Goal: Navigation & Orientation: Find specific page/section

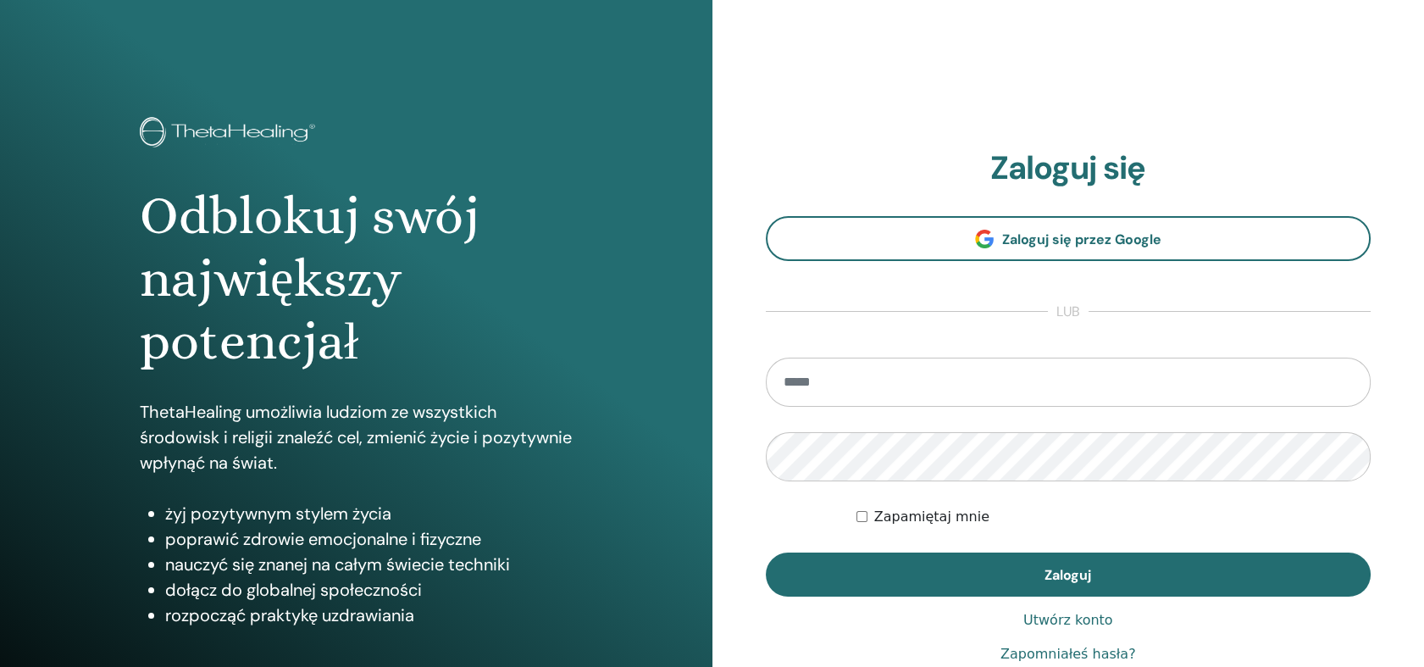
click at [848, 389] on input "email" at bounding box center [1069, 381] width 606 height 49
type input "**********"
click at [766, 552] on button "Zaloguj" at bounding box center [1069, 574] width 606 height 44
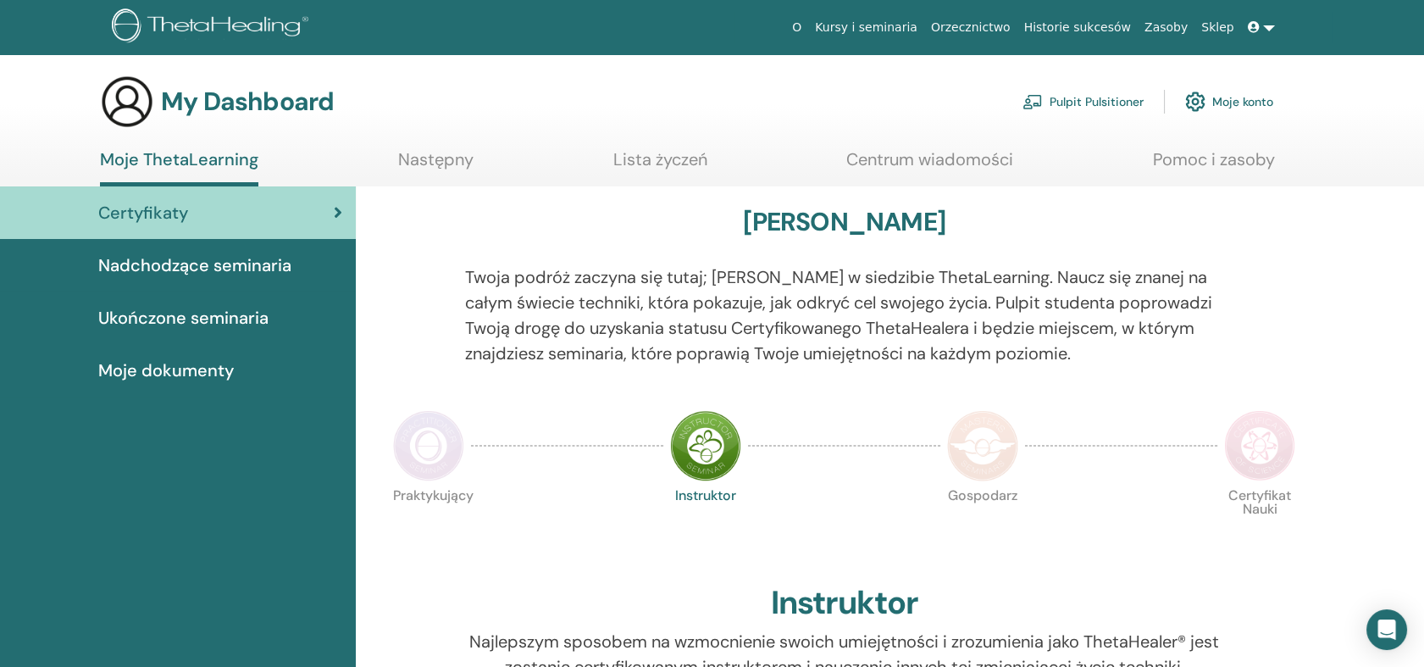
scroll to position [94, 0]
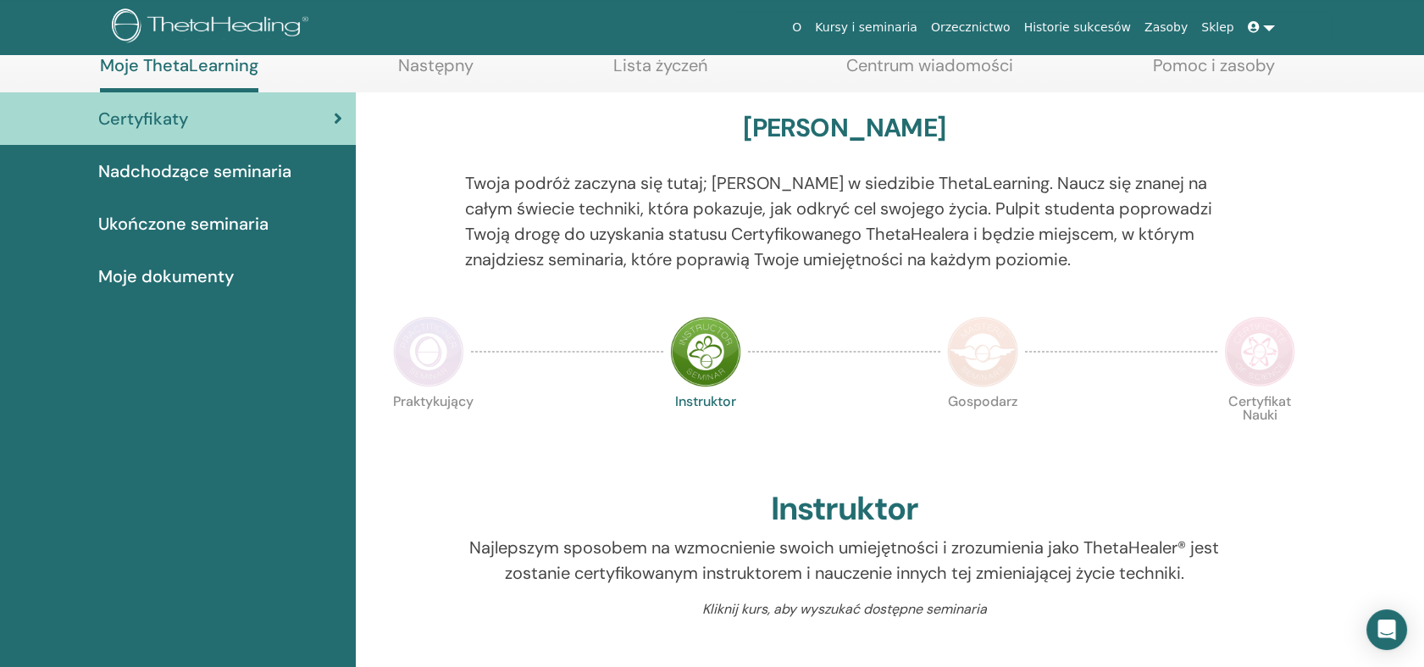
click at [447, 350] on img at bounding box center [428, 351] width 71 height 71
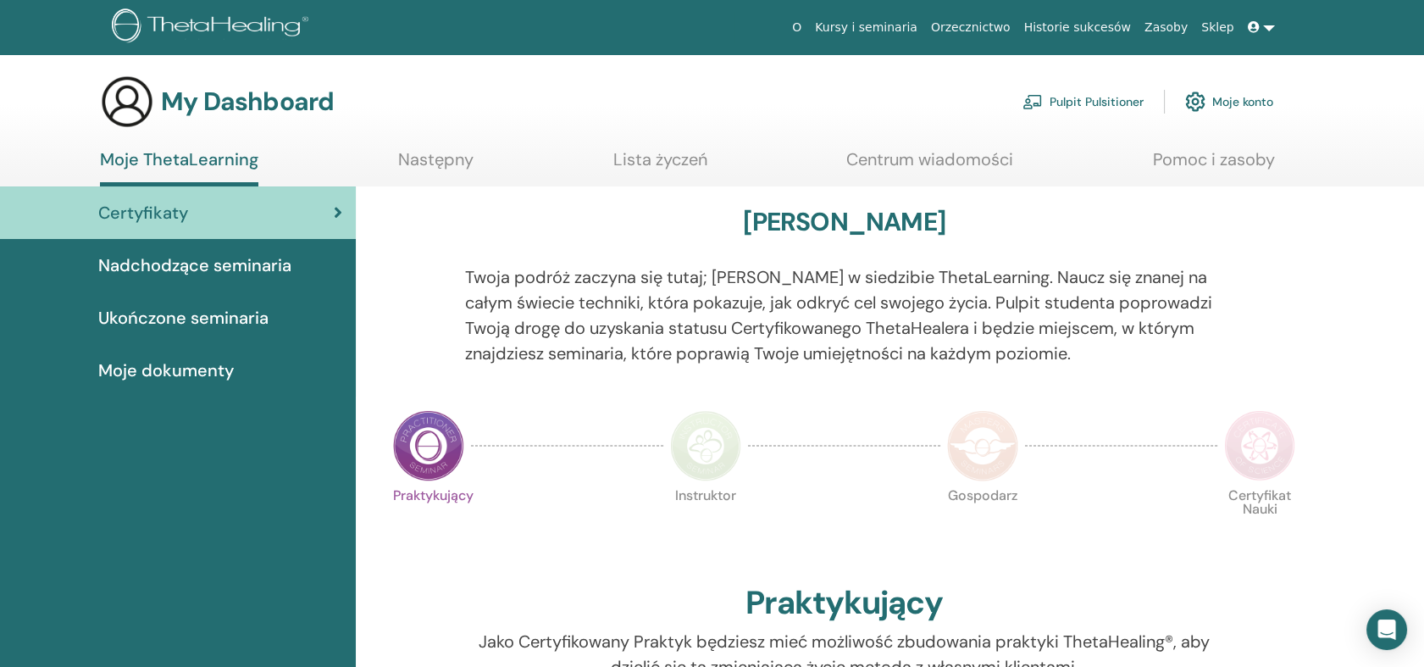
click at [708, 445] on img at bounding box center [705, 445] width 71 height 71
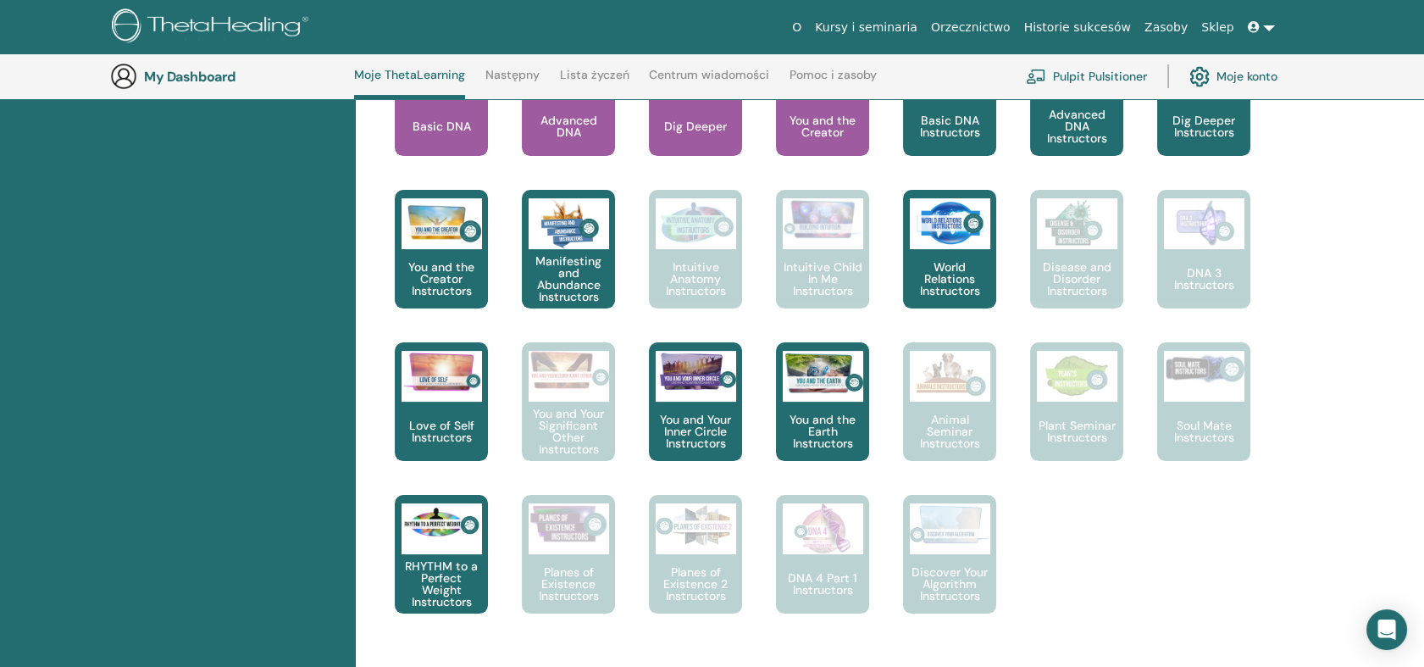
scroll to position [797, 0]
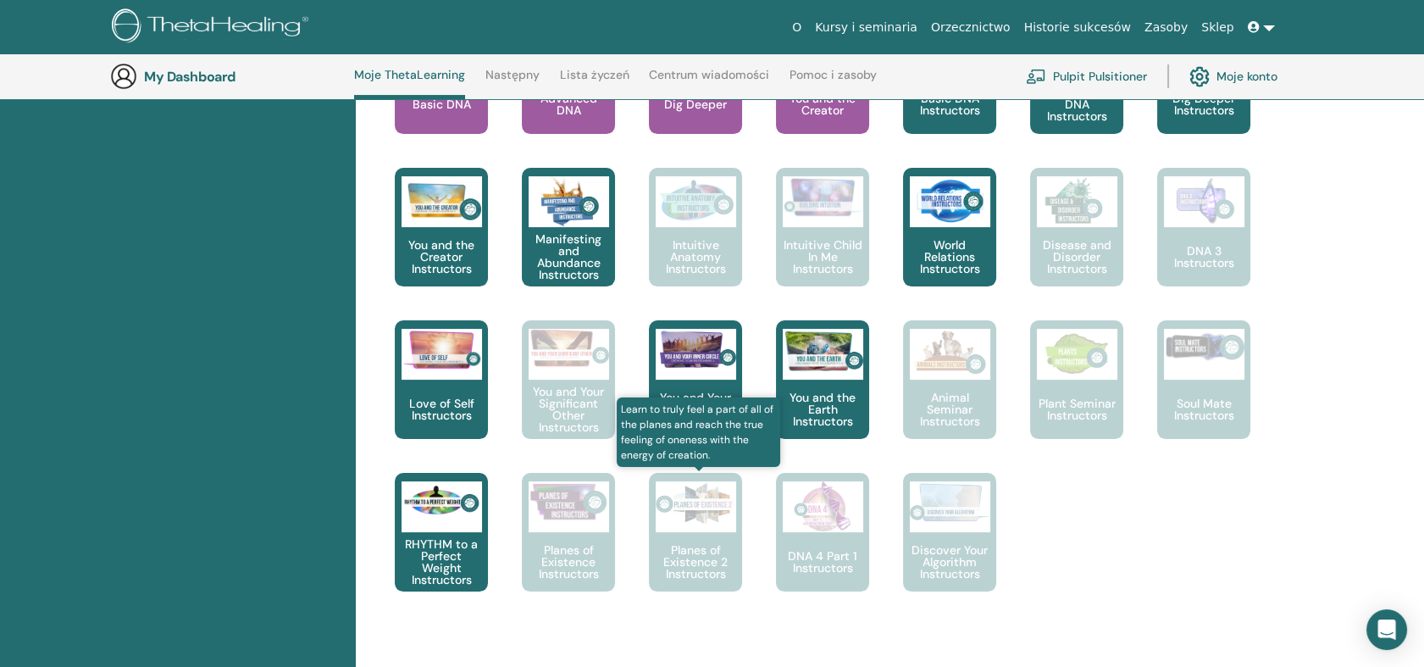
click at [728, 559] on p "Planes of Existence 2 Instructors" at bounding box center [695, 562] width 93 height 36
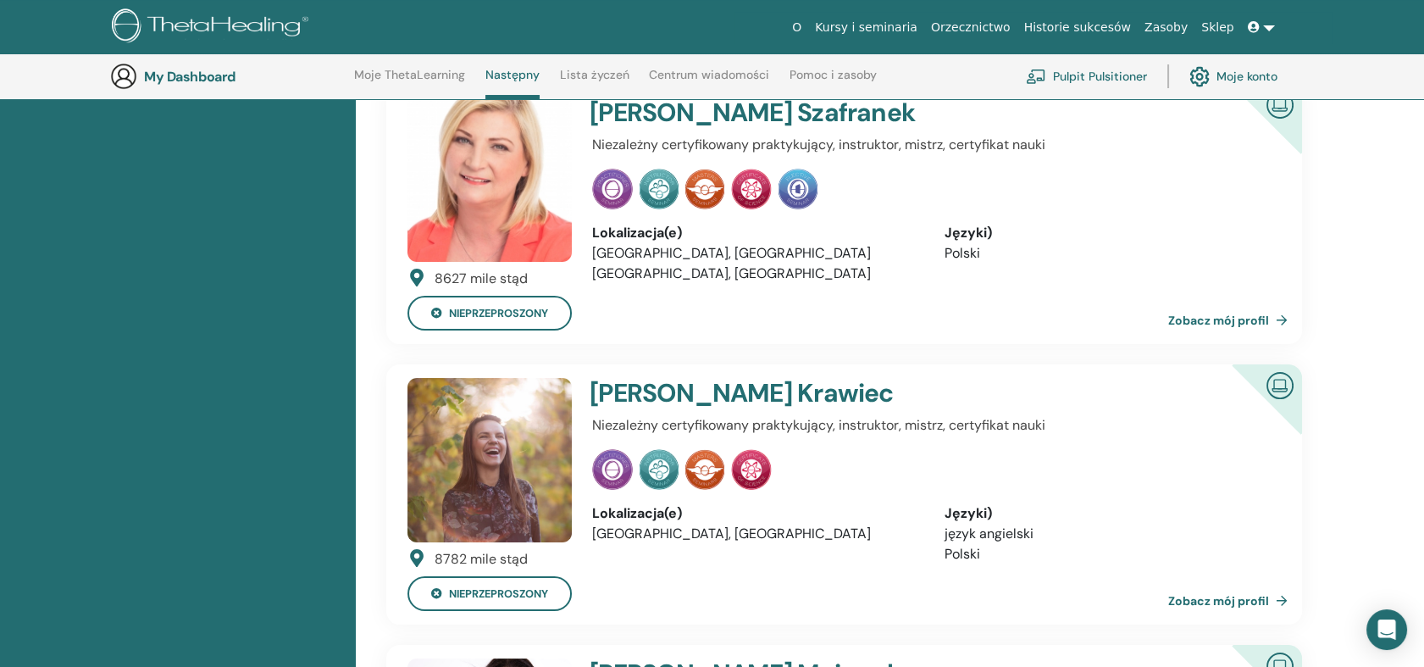
scroll to position [515, 0]
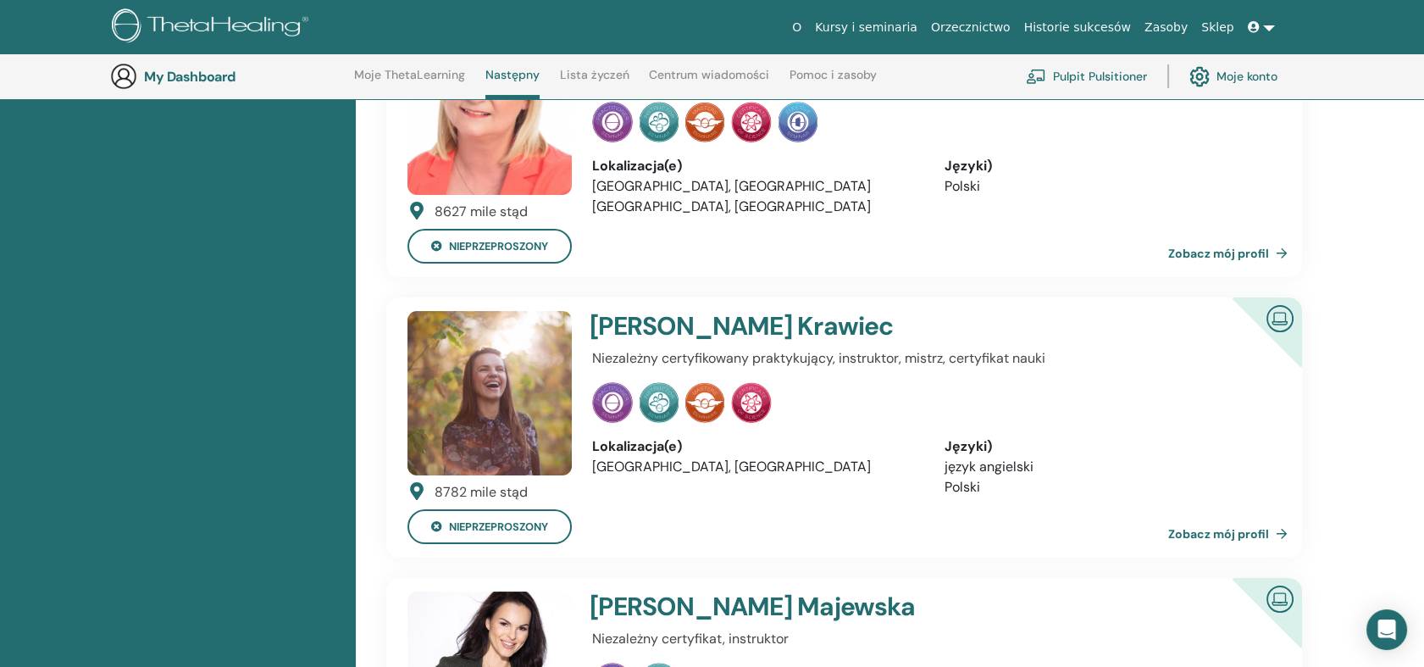
click at [503, 420] on img at bounding box center [489, 393] width 164 height 164
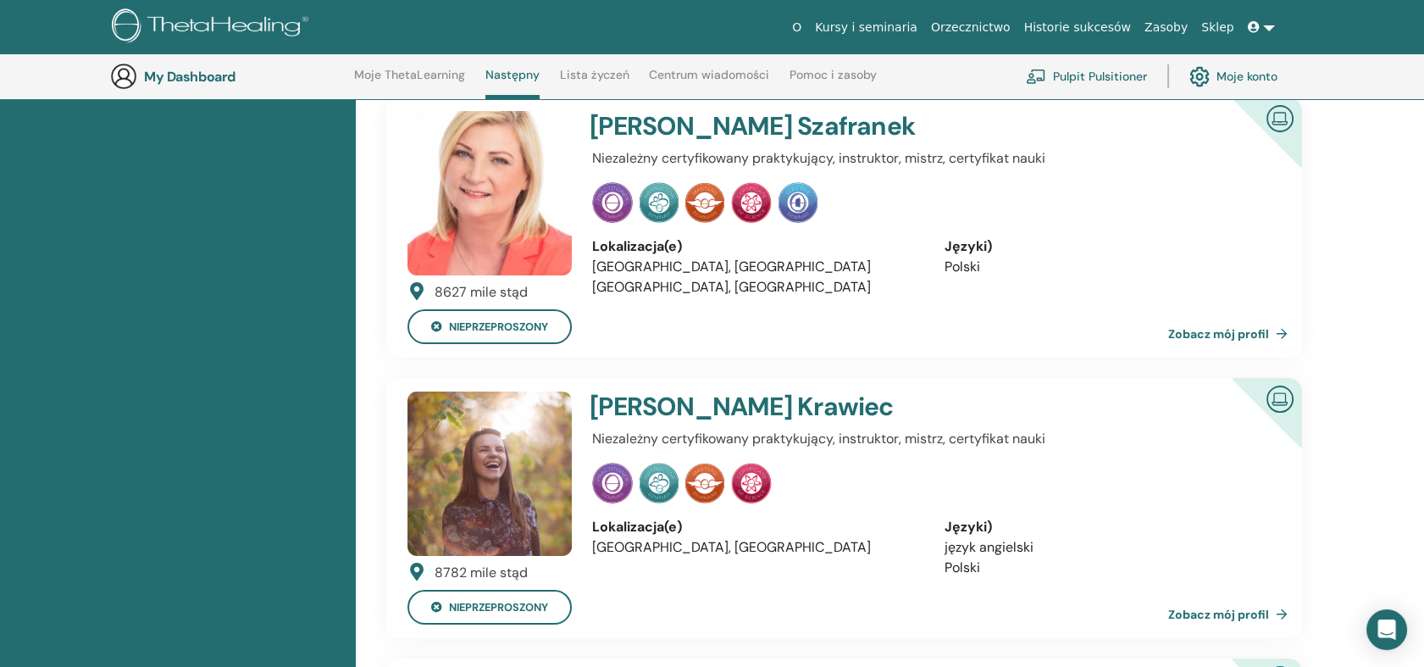
scroll to position [515, 0]
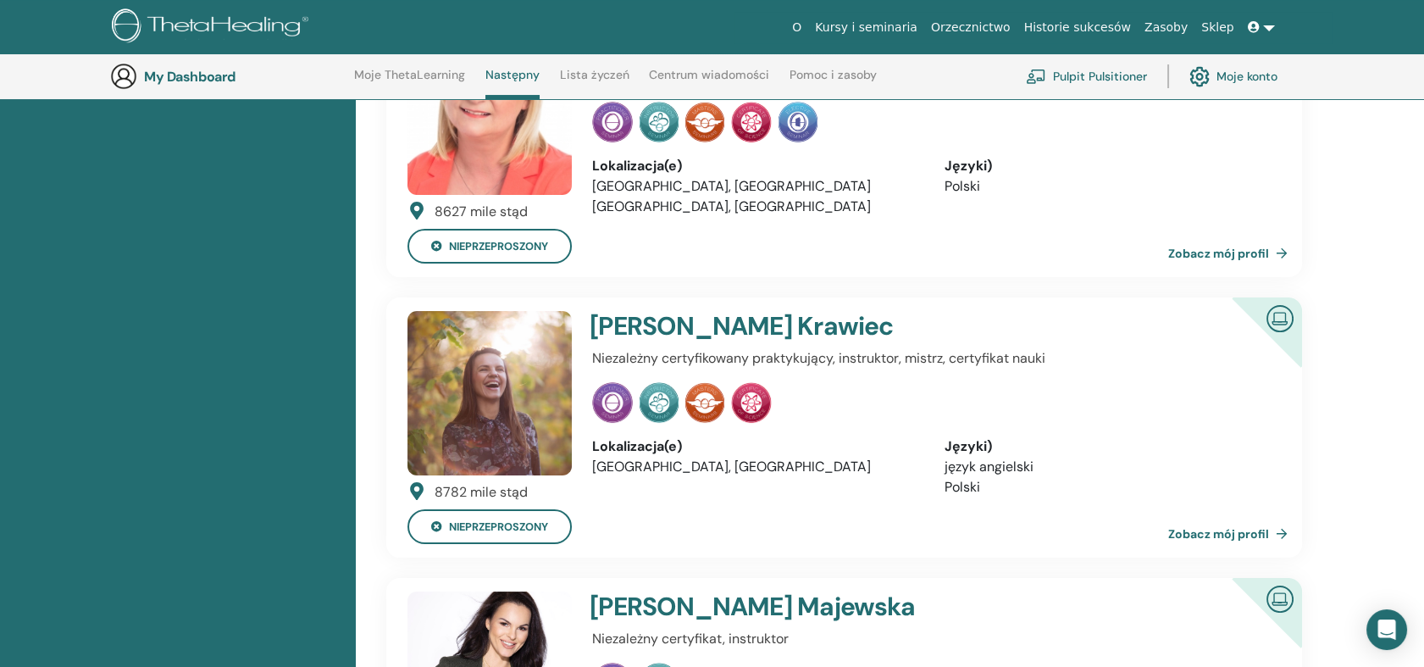
click at [626, 319] on h4 "[PERSON_NAME]" at bounding box center [872, 326] width 566 height 30
click at [1248, 539] on link "Zobacz mój profil" at bounding box center [1231, 534] width 126 height 34
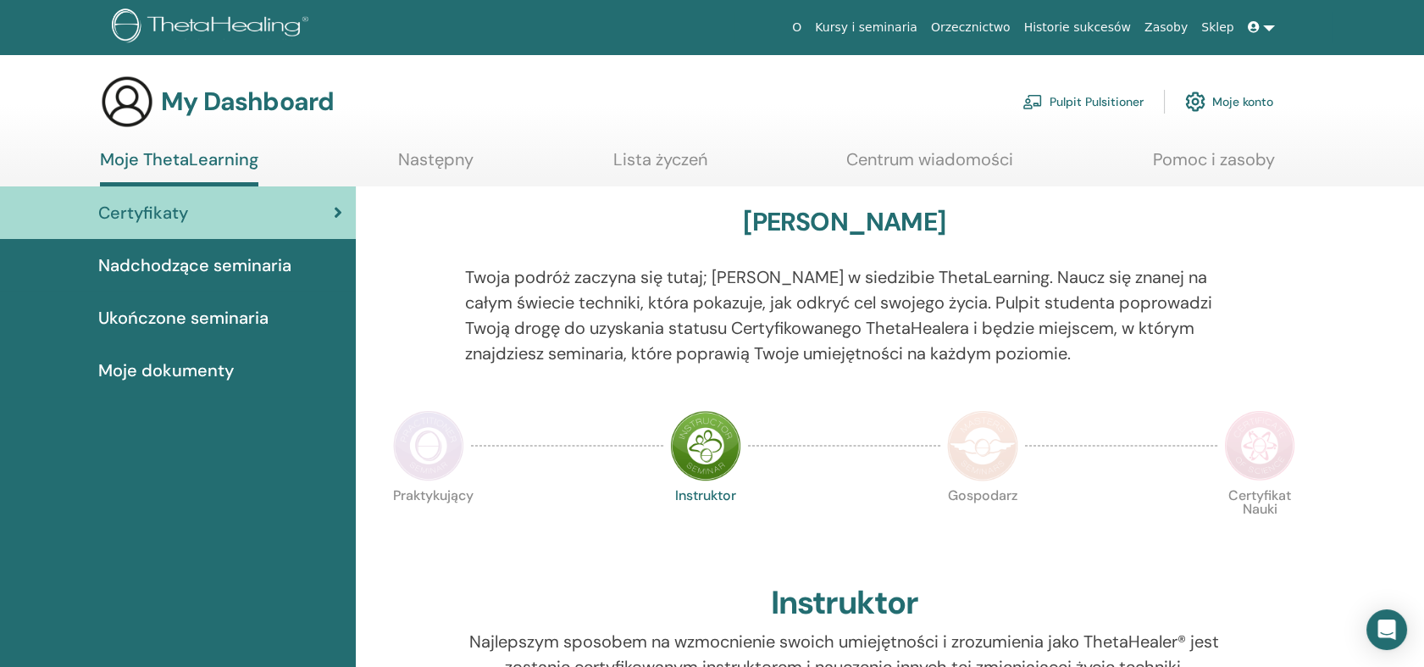
click at [426, 462] on img at bounding box center [428, 445] width 71 height 71
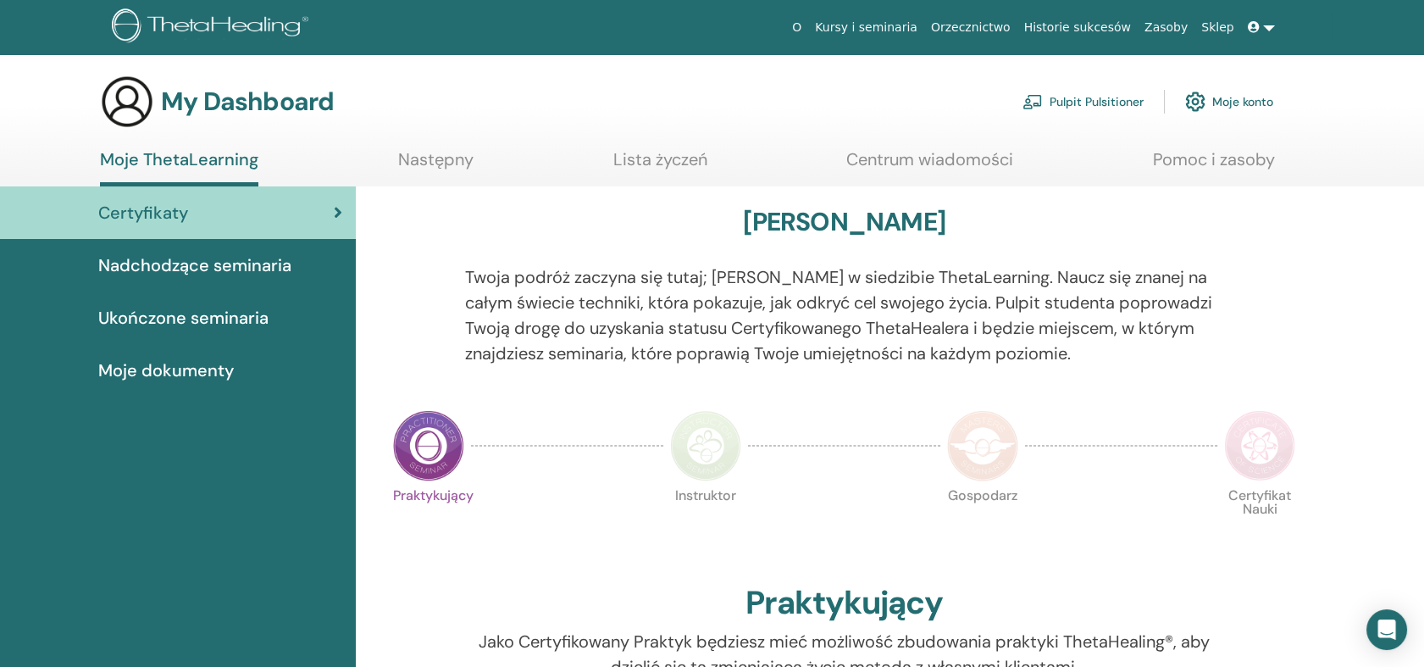
click at [684, 160] on link "Lista życzeń" at bounding box center [660, 165] width 94 height 33
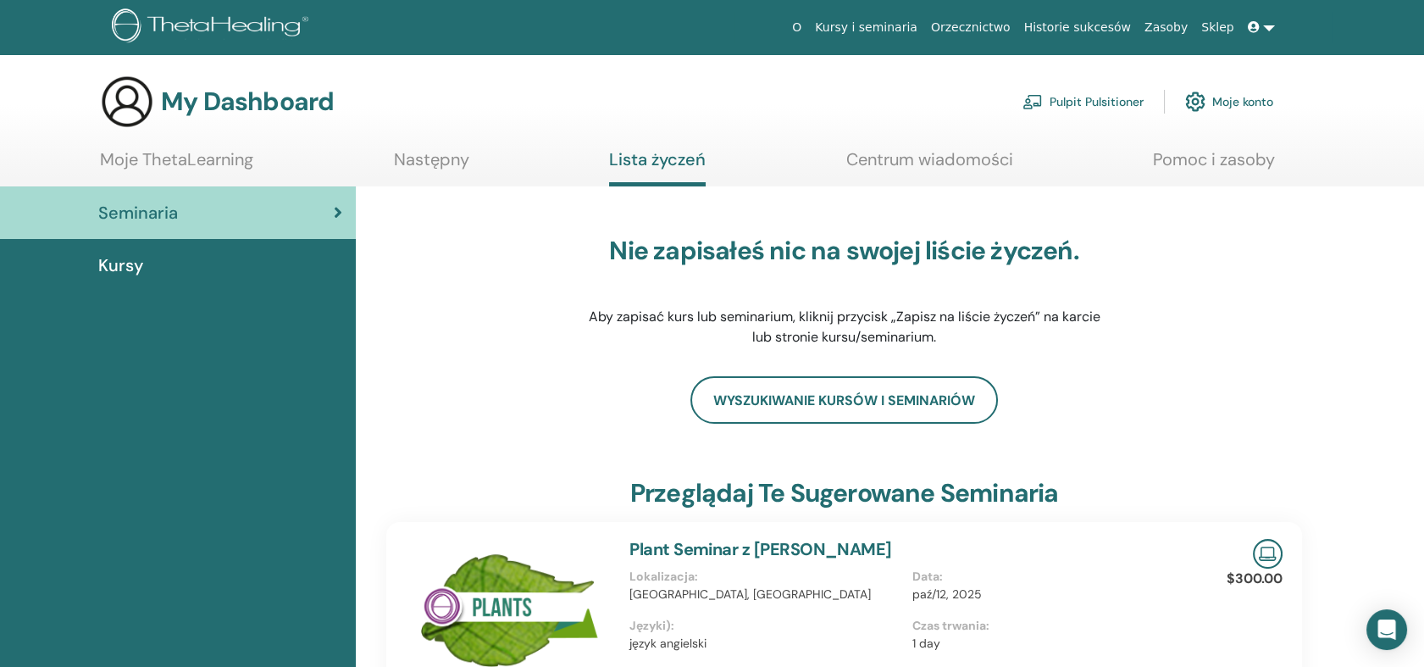
click at [446, 161] on link "Następny" at bounding box center [431, 165] width 75 height 33
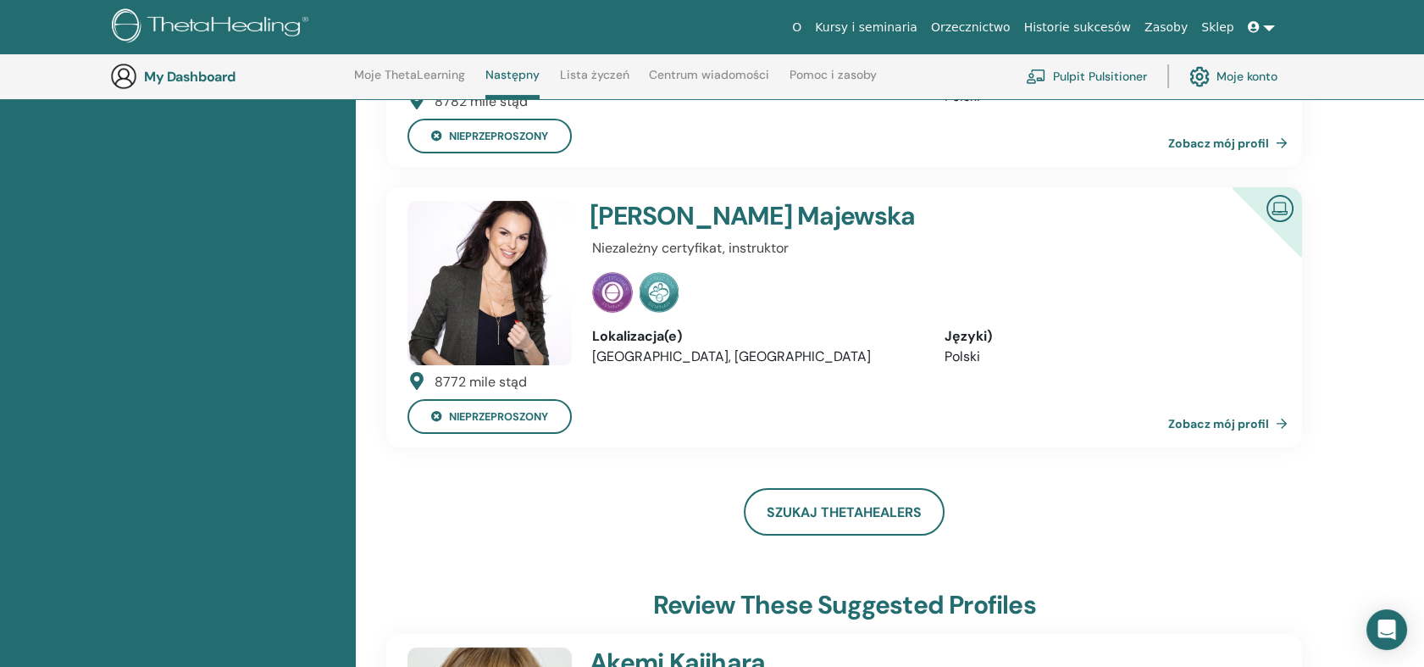
scroll to position [891, 0]
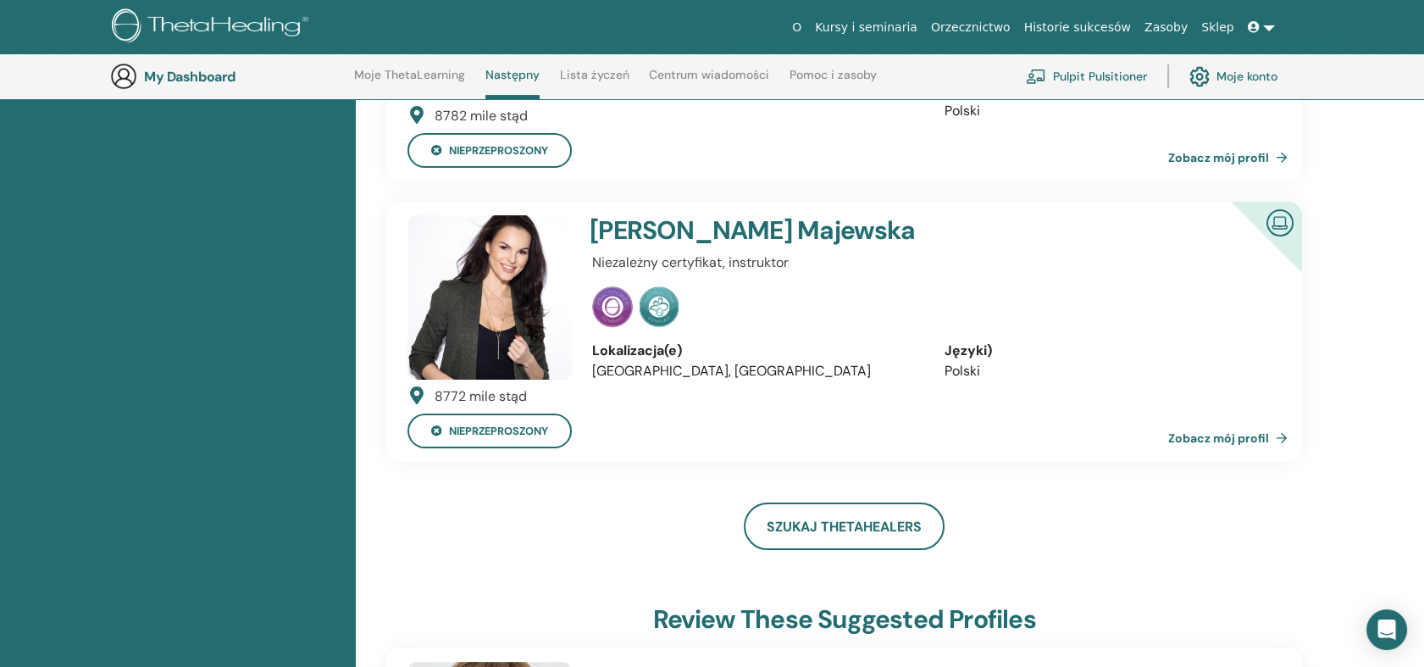
click at [1237, 440] on link "Zobacz mój profil" at bounding box center [1231, 438] width 126 height 34
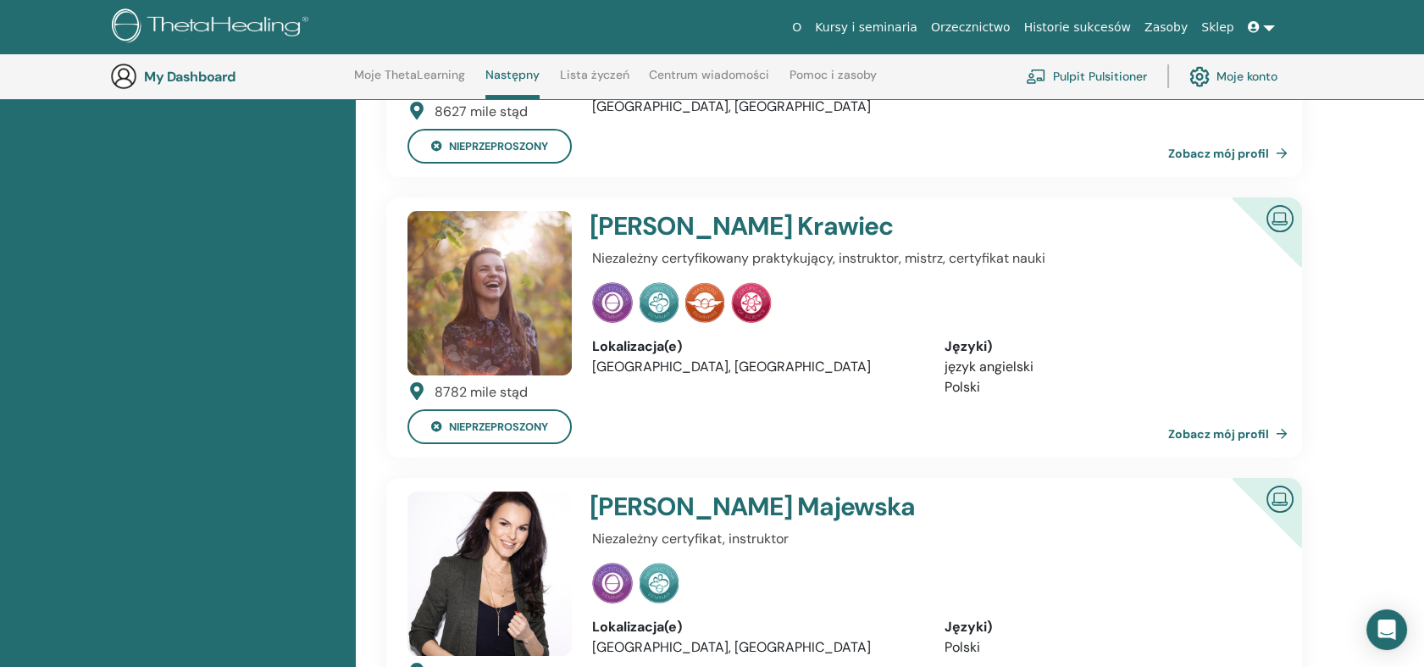
scroll to position [609, 0]
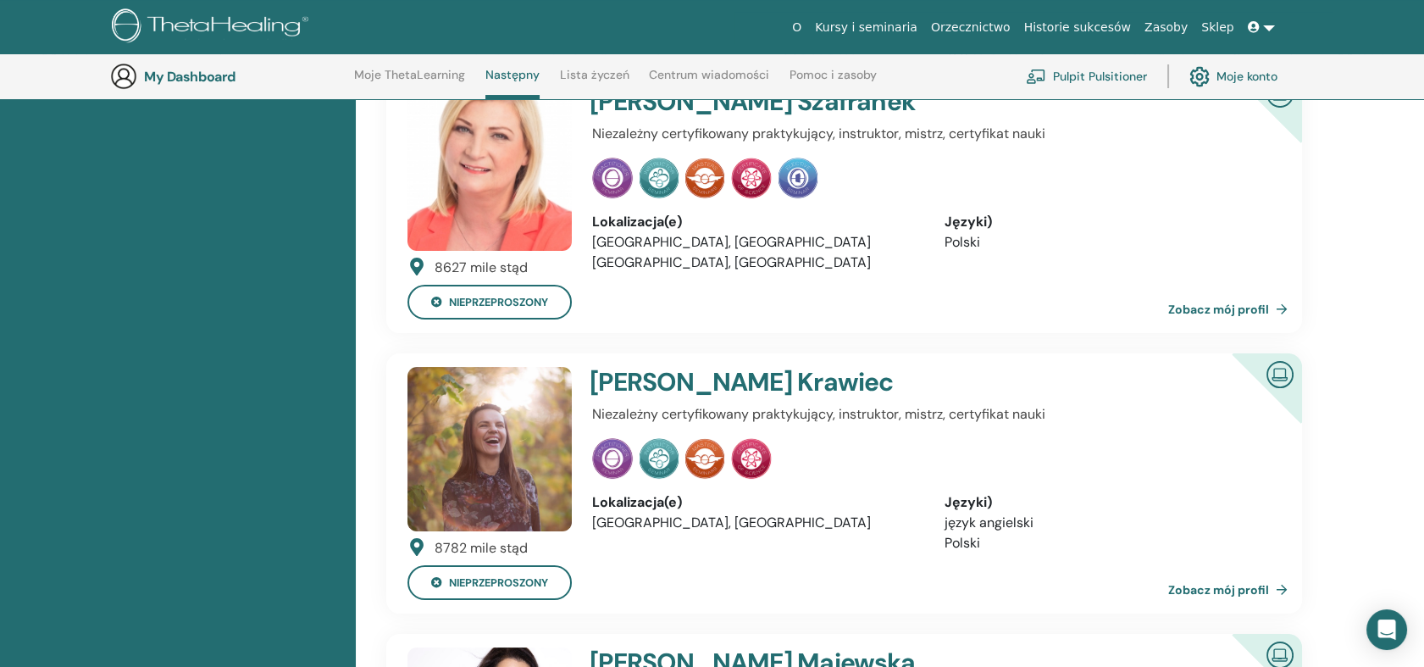
scroll to position [138, 0]
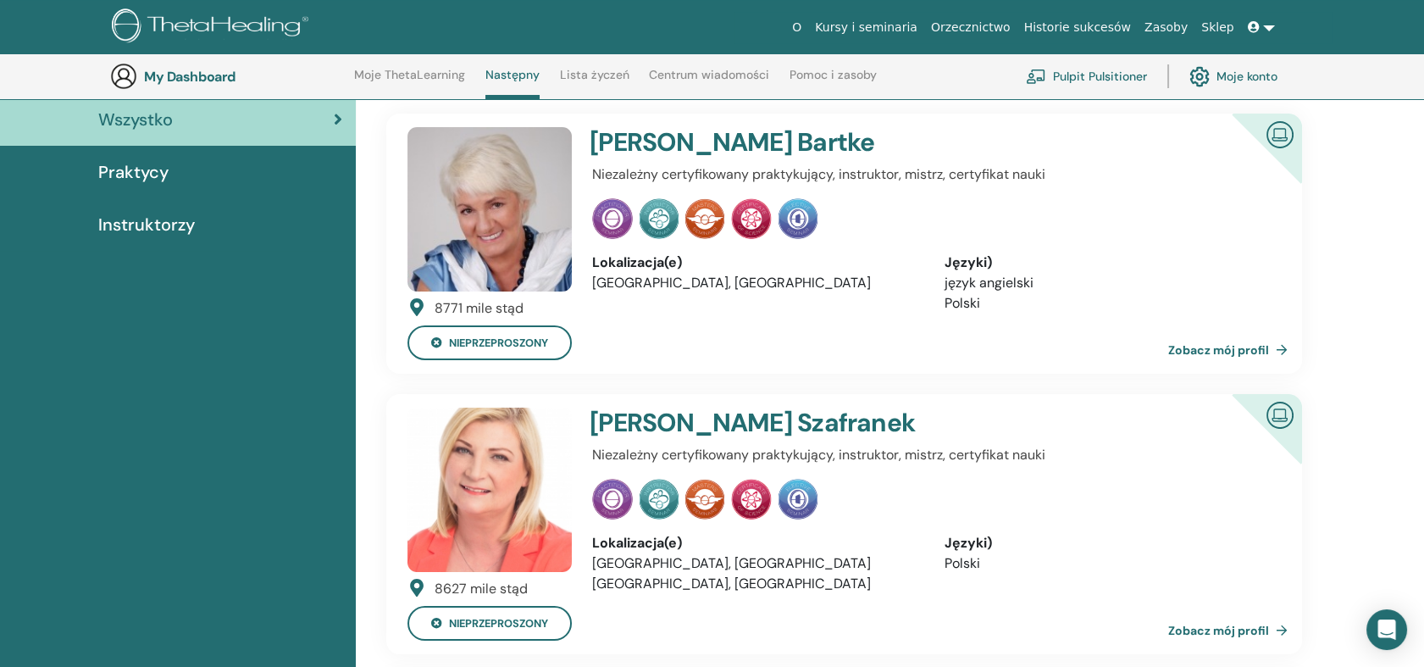
click at [1200, 345] on link "Zobacz mój profil" at bounding box center [1231, 350] width 126 height 34
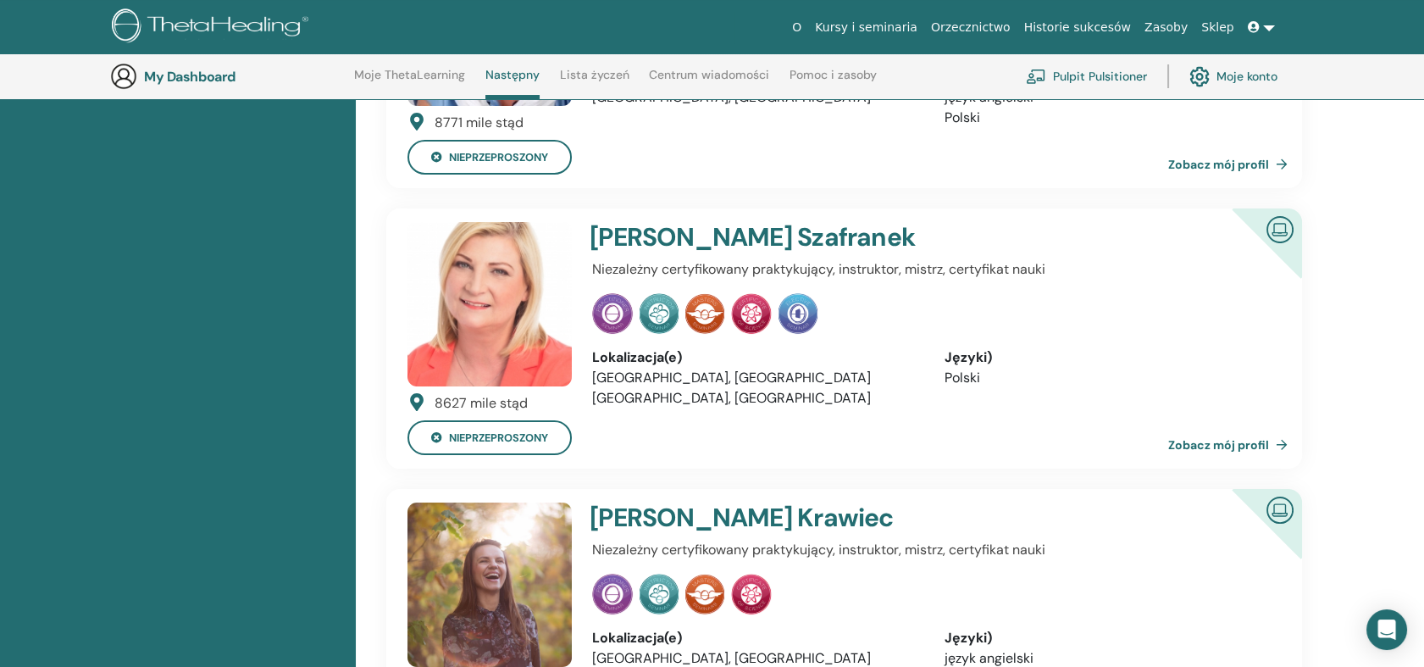
scroll to position [326, 0]
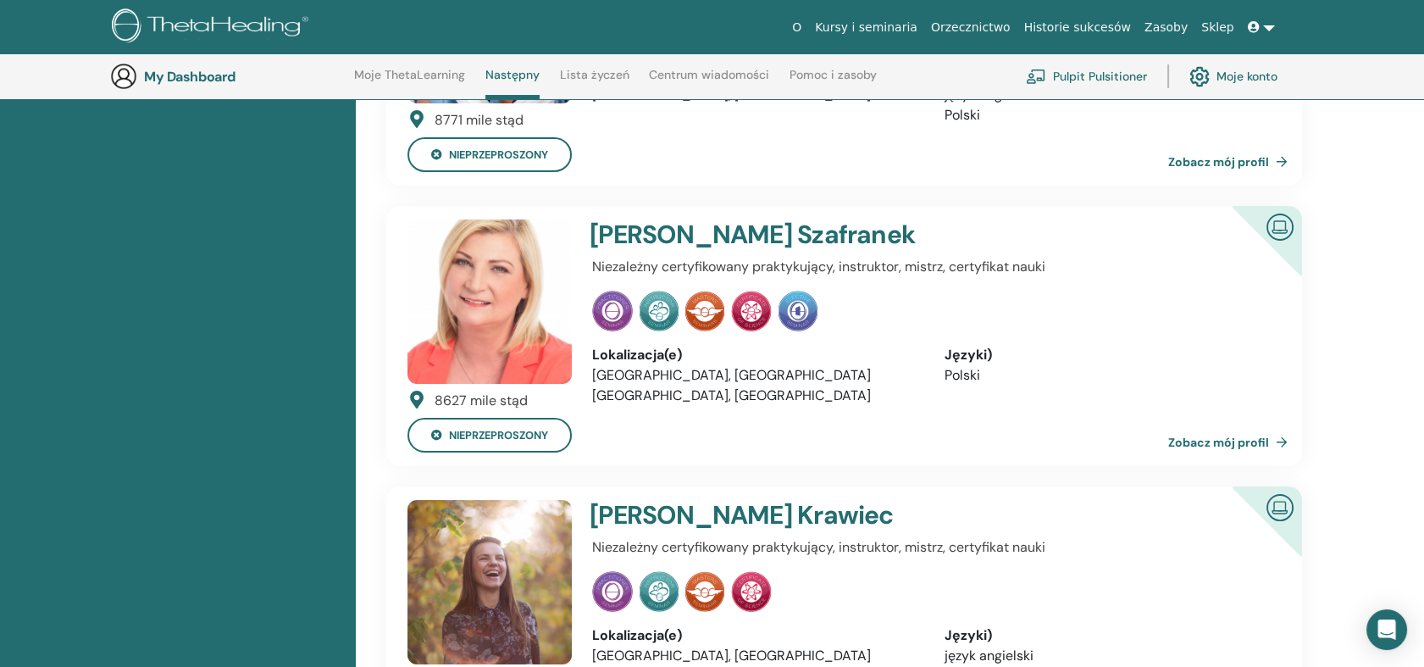
click at [1241, 446] on link "Zobacz mój profil" at bounding box center [1231, 442] width 126 height 34
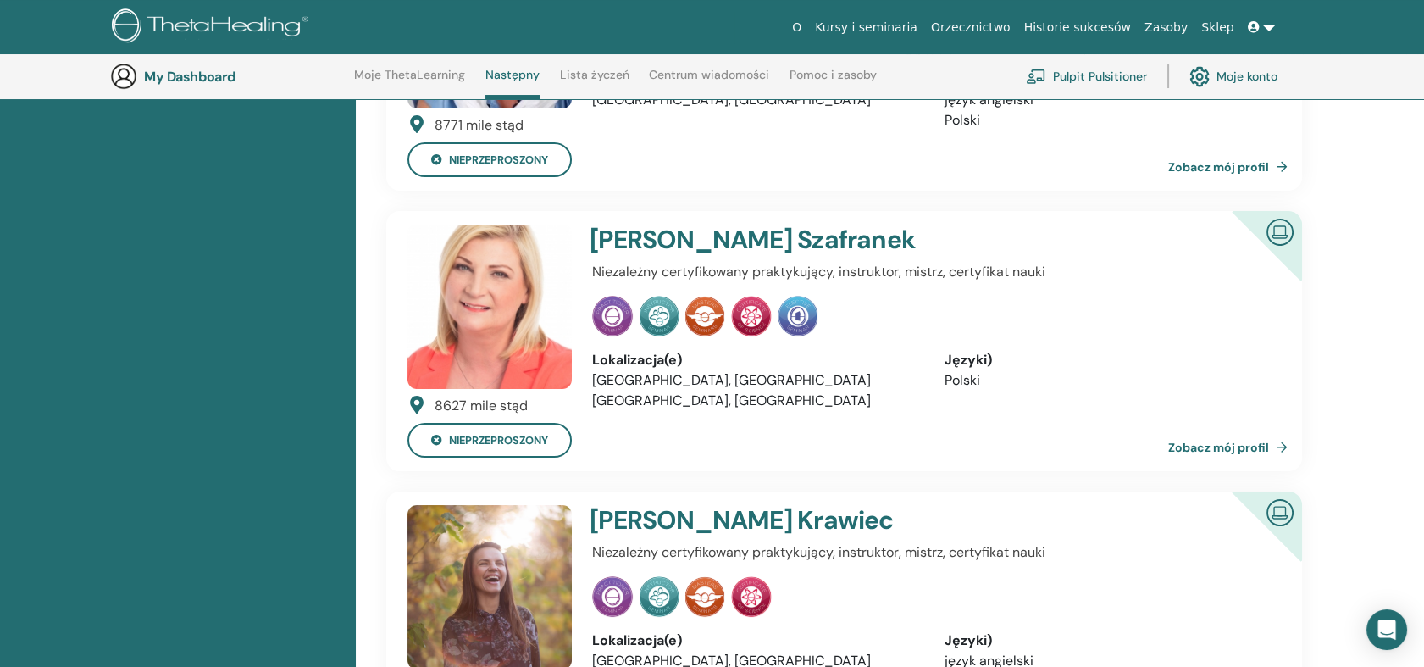
scroll to position [326, 0]
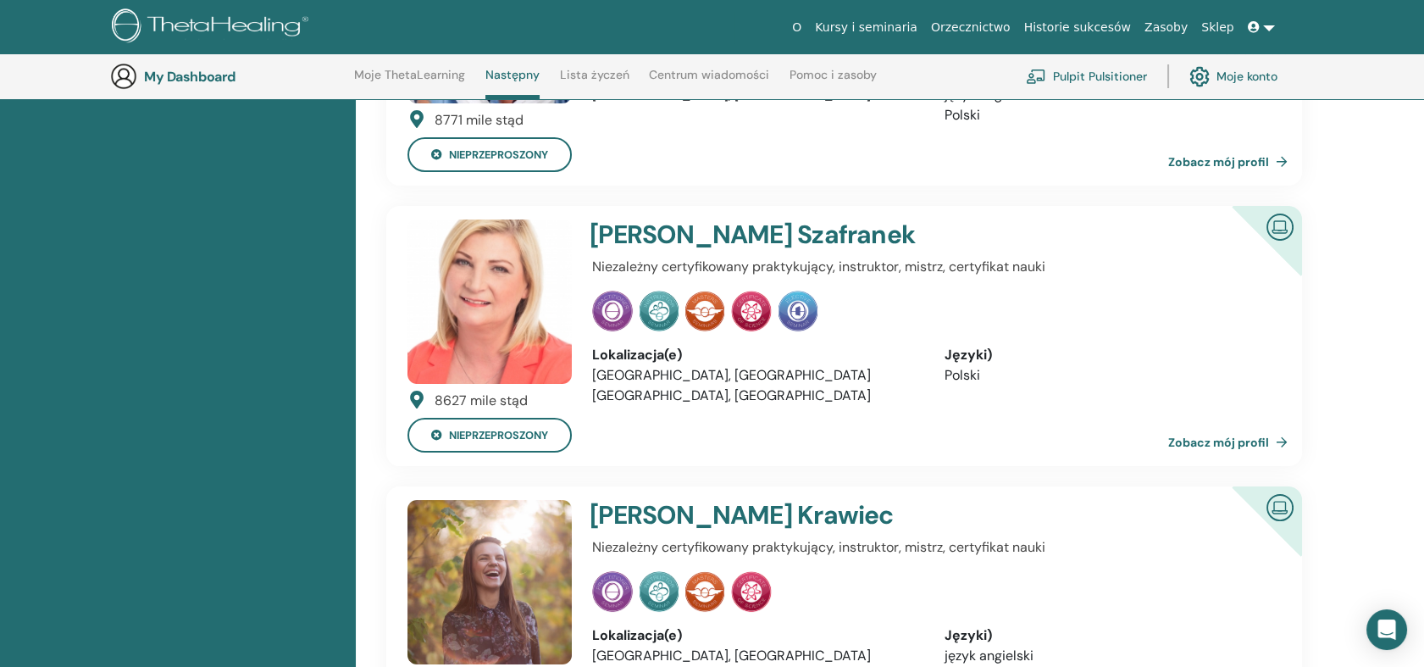
click at [1203, 438] on link "Zobacz mój profil" at bounding box center [1231, 442] width 126 height 34
